Goal: Information Seeking & Learning: Learn about a topic

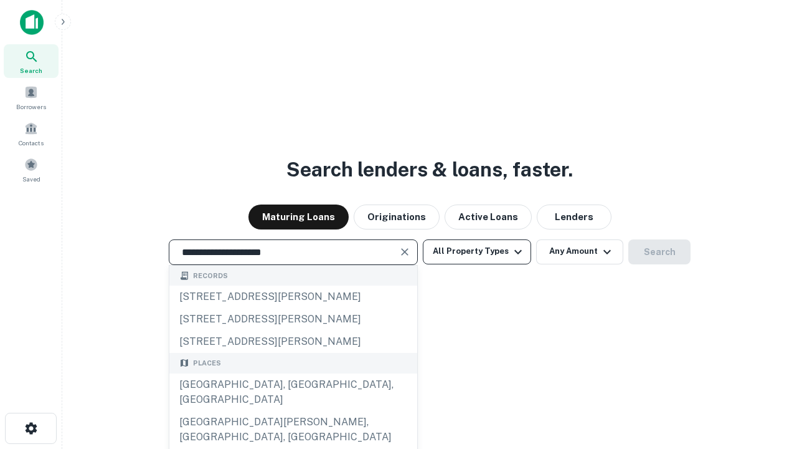
click at [293, 411] on div "Santa Monica, CA, USA" at bounding box center [293, 391] width 248 height 37
click at [477, 251] on button "All Property Types" at bounding box center [477, 251] width 108 height 25
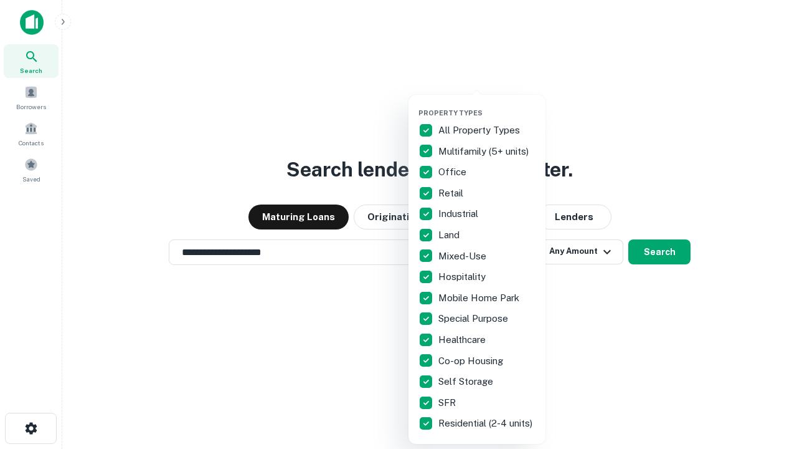
type input "**********"
click at [487, 105] on button "button" at bounding box center [487, 105] width 137 height 1
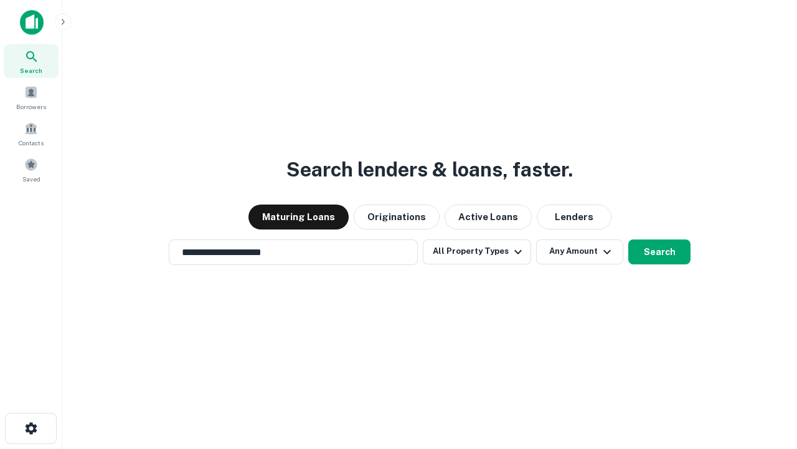
scroll to position [19, 0]
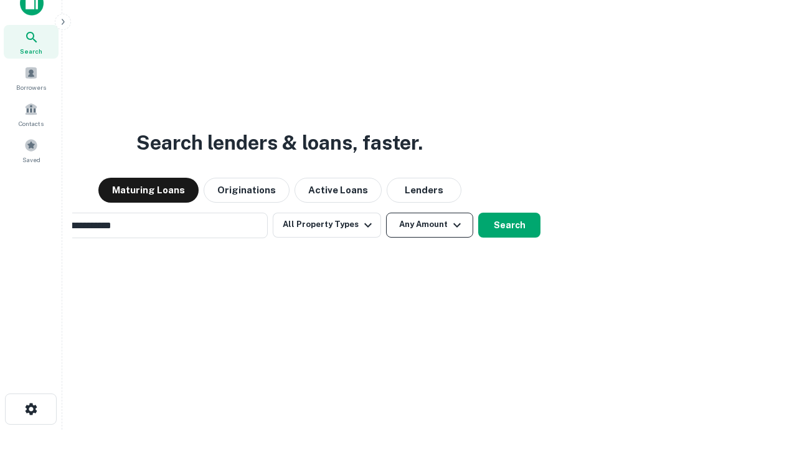
click at [386, 212] on button "Any Amount" at bounding box center [429, 224] width 87 height 25
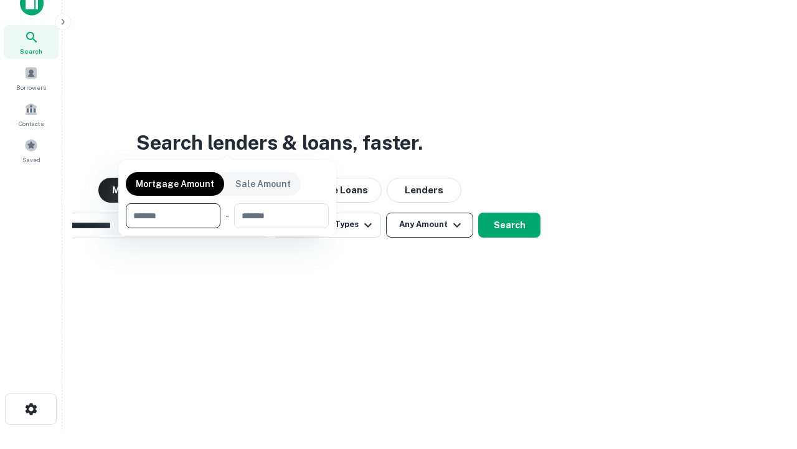
scroll to position [90, 353]
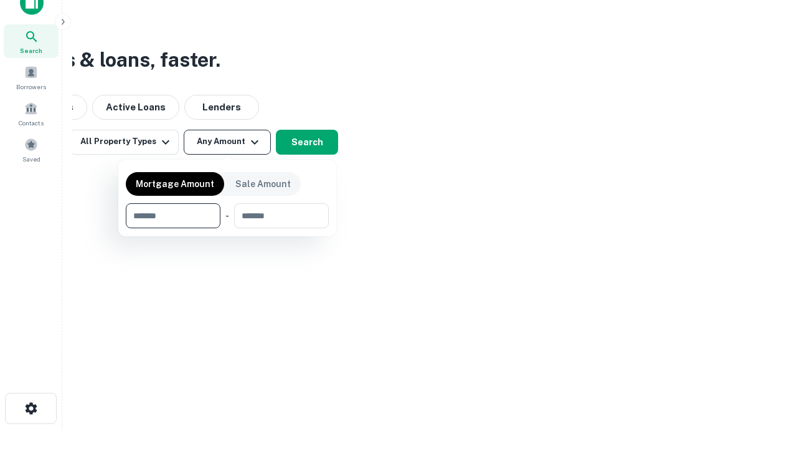
type input "*******"
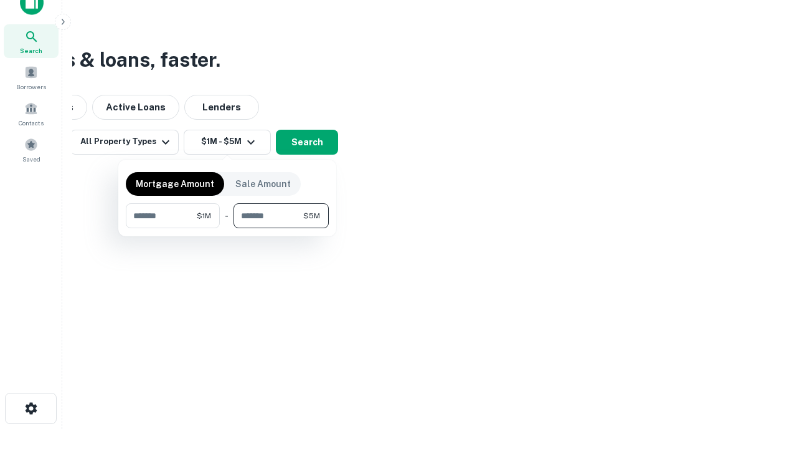
type input "*******"
click at [227, 228] on button "button" at bounding box center [227, 228] width 203 height 1
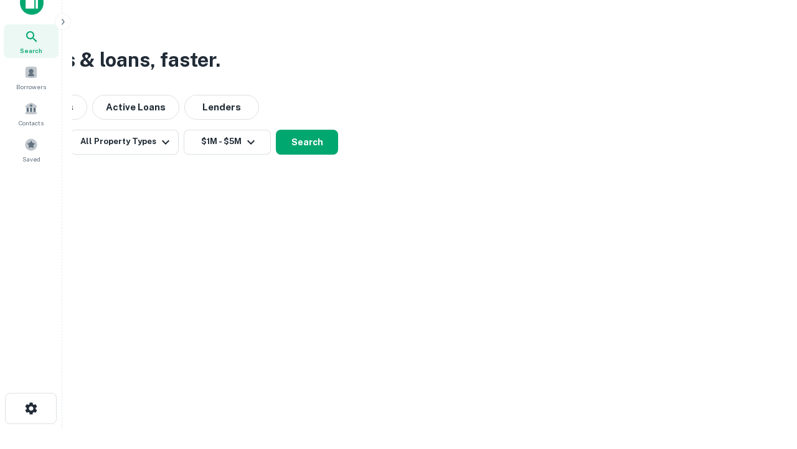
scroll to position [7, 230]
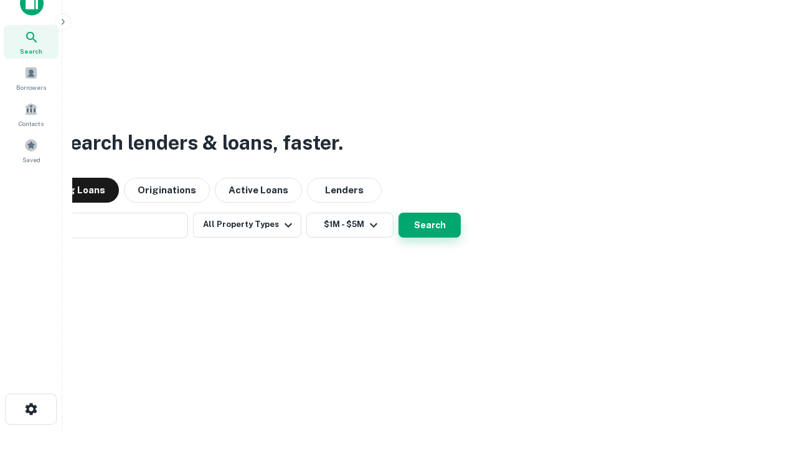
click at [399, 212] on button "Search" at bounding box center [430, 224] width 62 height 25
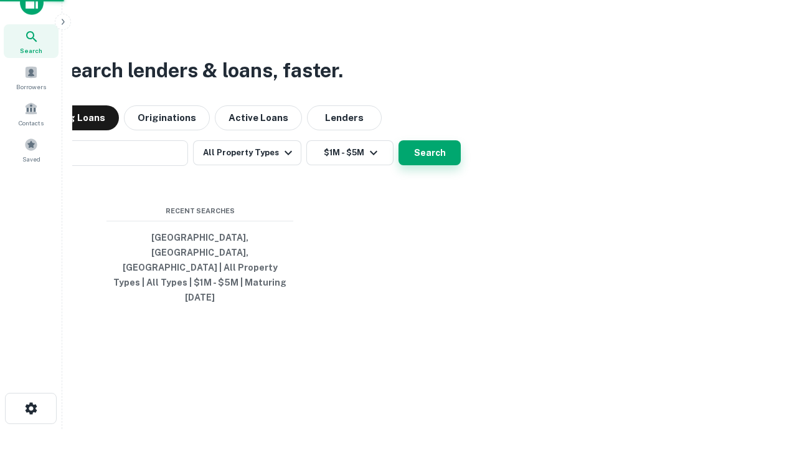
scroll to position [33, 353]
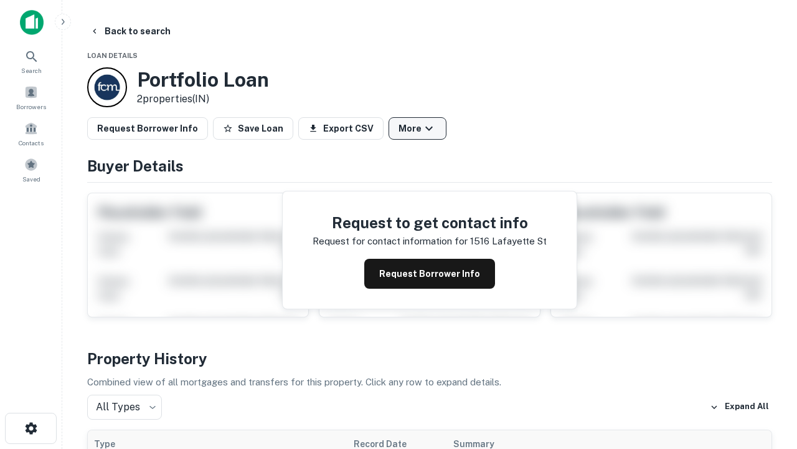
click at [417, 128] on button "More" at bounding box center [418, 128] width 58 height 22
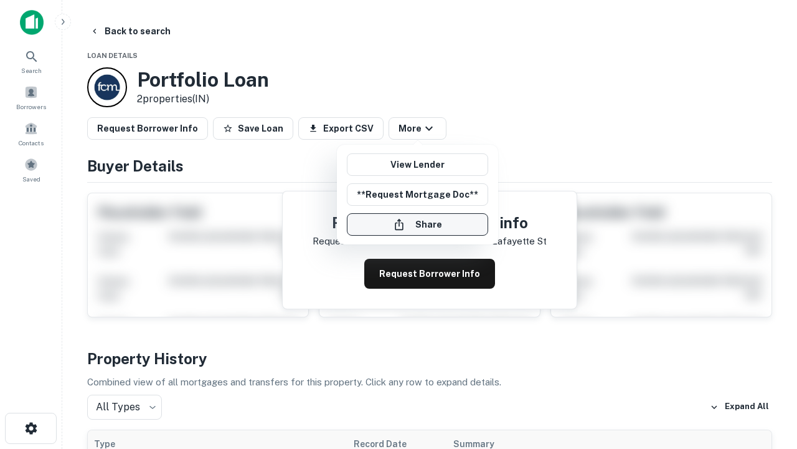
click at [417, 224] on button "Share" at bounding box center [417, 224] width 141 height 22
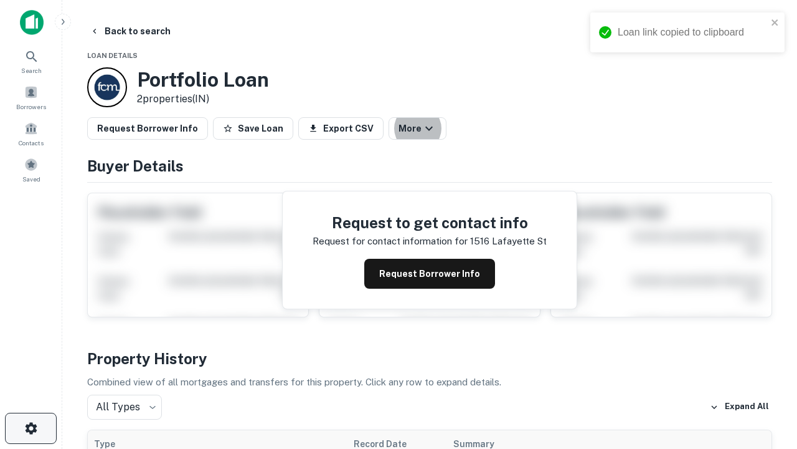
click at [31, 428] on icon "button" at bounding box center [31, 427] width 15 height 15
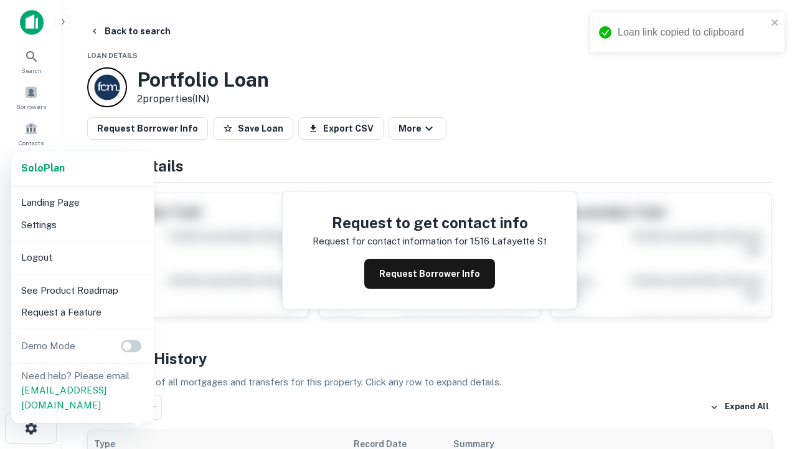
click at [82, 257] on li "Logout" at bounding box center [82, 257] width 133 height 22
